Goal: Task Accomplishment & Management: Complete application form

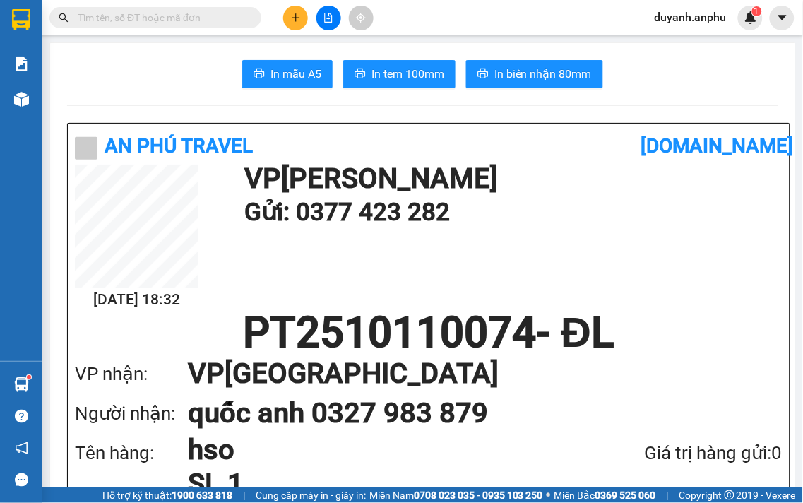
click at [297, 19] on icon "plus" at bounding box center [296, 18] width 10 height 10
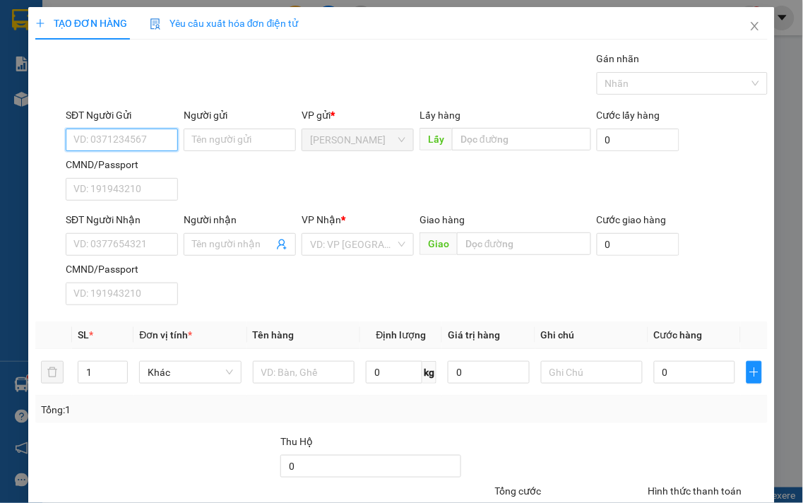
click at [115, 138] on input "SĐT Người Gửi" at bounding box center [122, 139] width 112 height 23
click at [103, 241] on input "SĐT Người Nhận" at bounding box center [122, 244] width 112 height 23
click at [111, 241] on input "SĐT Người Nhận" at bounding box center [122, 244] width 112 height 23
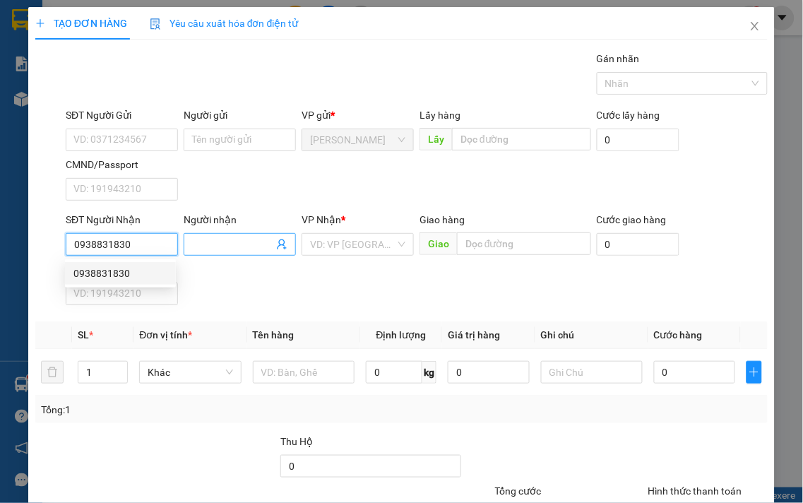
type input "0938831830"
click at [210, 244] on input "Người nhận" at bounding box center [232, 245] width 81 height 16
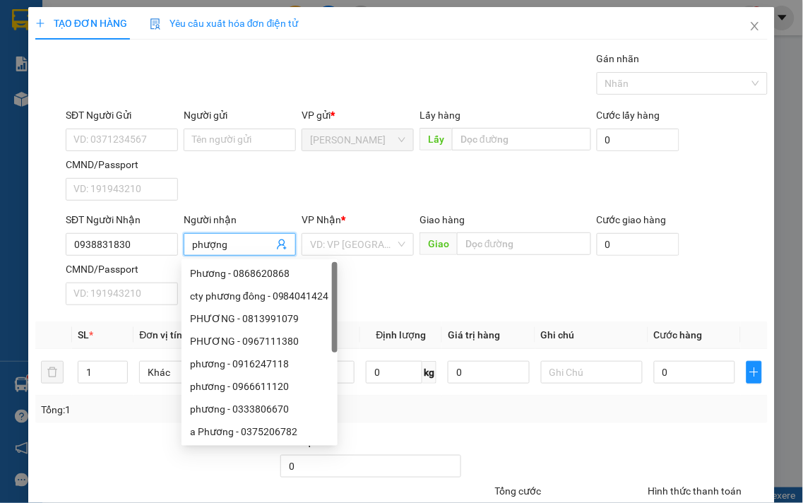
type input "phượng"
click at [261, 177] on div "SĐT Người Gửi VD: 0371234567 Người gửi Tên người gửi VP gửi * [PERSON_NAME] Lấy…" at bounding box center [416, 156] width 707 height 99
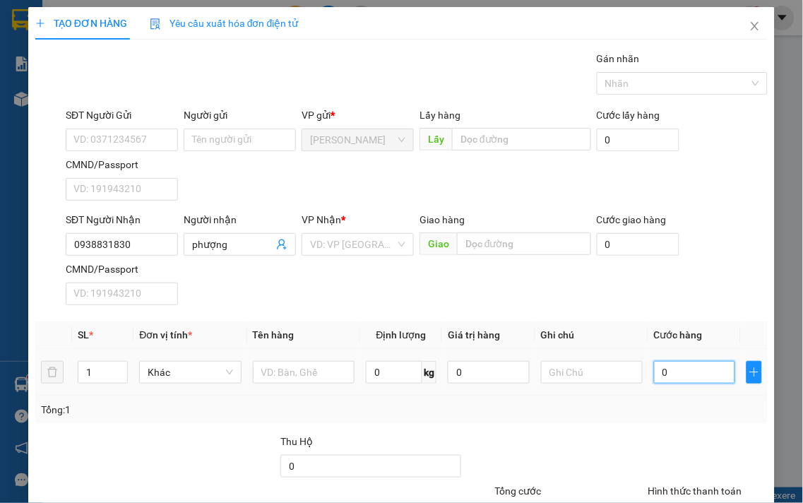
click at [685, 372] on input "0" at bounding box center [694, 372] width 81 height 23
type input "5"
type input "50"
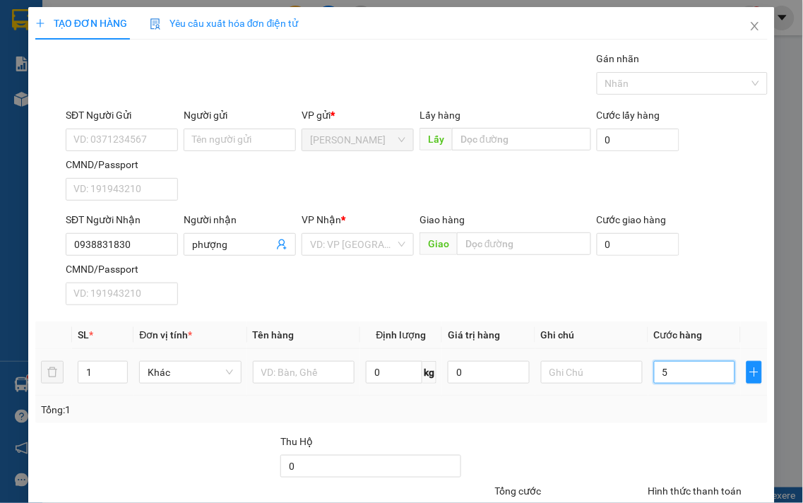
type input "50"
type input "50.000"
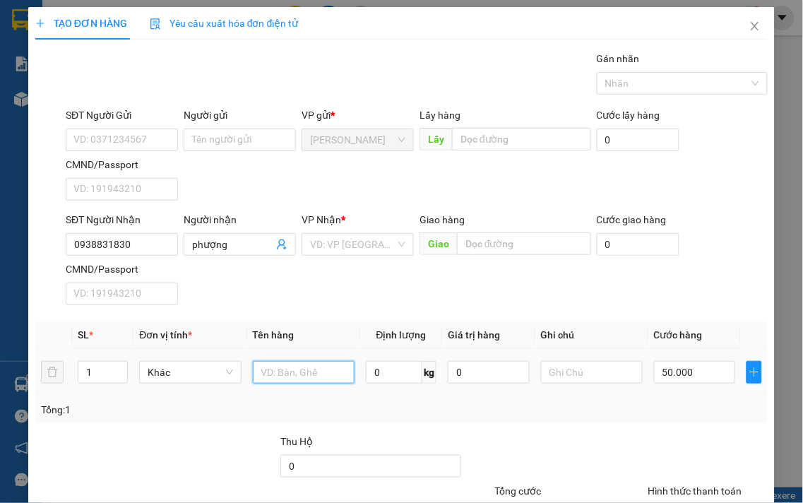
click at [299, 371] on input "text" at bounding box center [304, 372] width 102 height 23
type input "vali xám"
click at [313, 238] on input "search" at bounding box center [352, 244] width 85 height 21
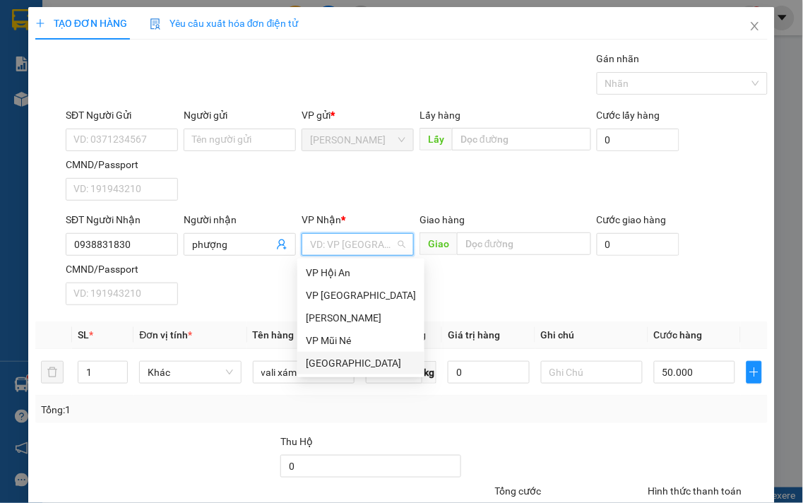
click at [335, 357] on div "[GEOGRAPHIC_DATA]" at bounding box center [361, 363] width 110 height 16
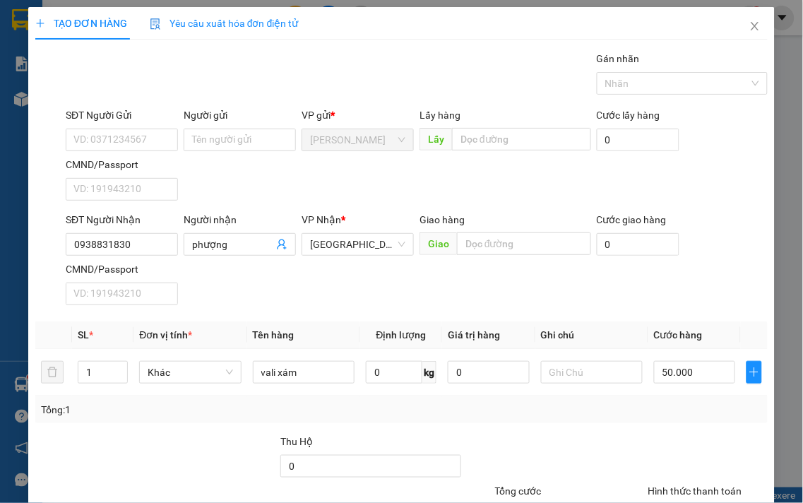
click at [370, 171] on div "SĐT Người Gửi VD: 0371234567 Người gửi Tên người gửi VP gửi * [PERSON_NAME] Lấy…" at bounding box center [416, 156] width 707 height 99
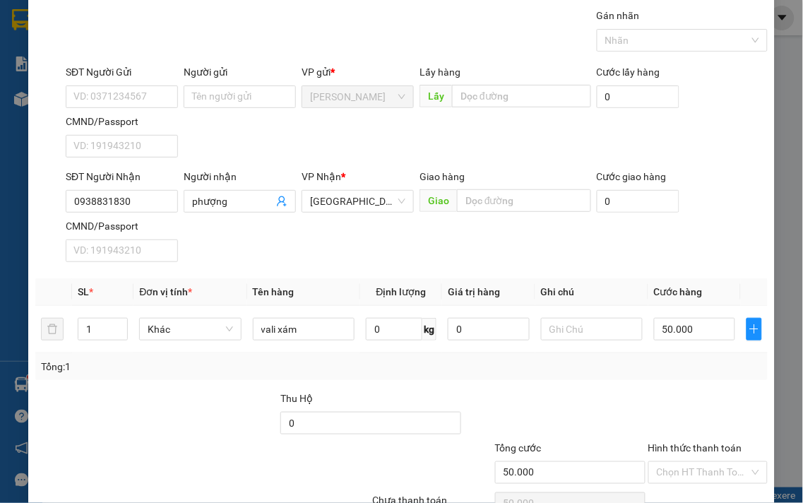
scroll to position [78, 0]
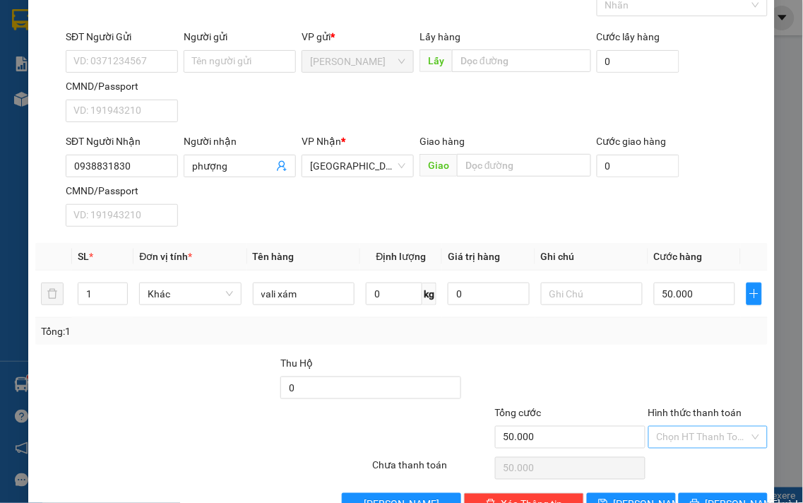
click at [676, 440] on input "Hình thức thanh toán" at bounding box center [703, 436] width 93 height 21
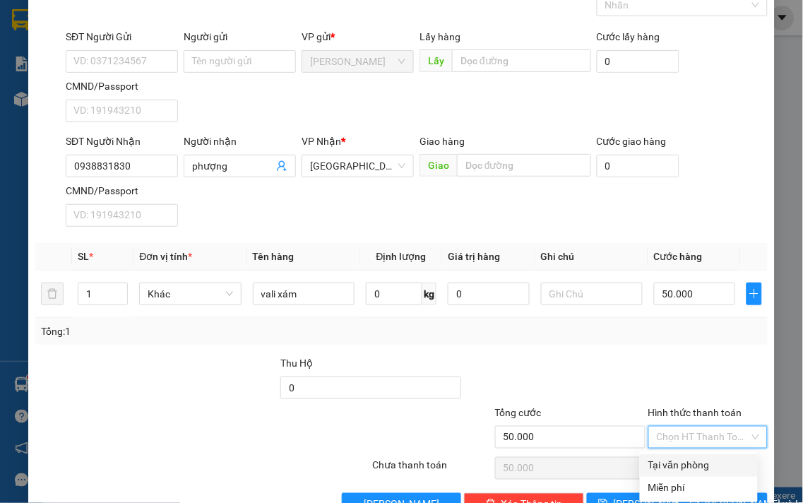
click at [678, 462] on div "Tại văn phòng" at bounding box center [698, 466] width 101 height 16
type input "0"
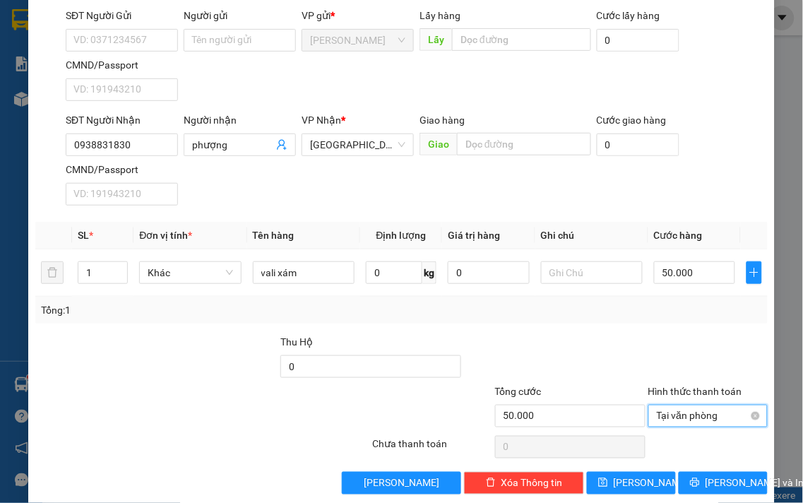
scroll to position [118, 0]
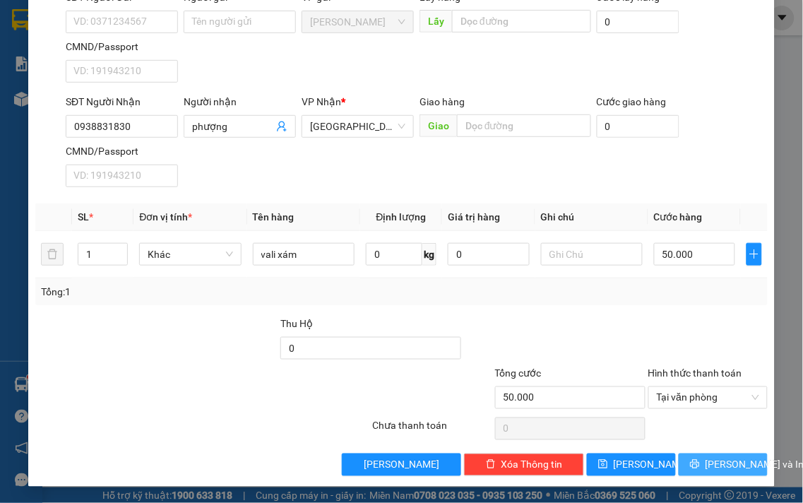
click at [717, 462] on span "[PERSON_NAME] và In" at bounding box center [754, 465] width 99 height 16
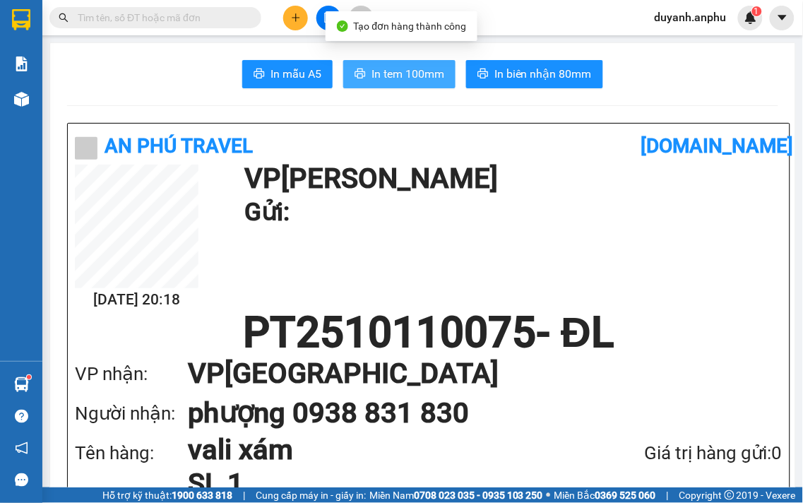
click at [412, 75] on span "In tem 100mm" at bounding box center [407, 74] width 73 height 18
